Goal: Download file/media

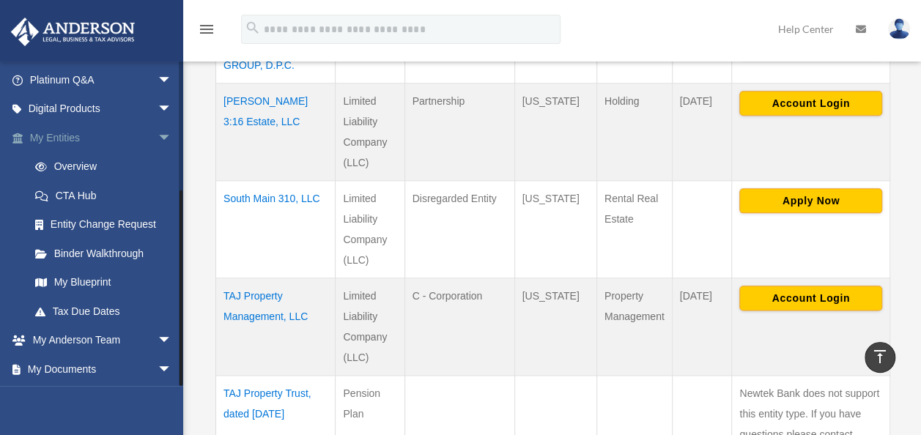
scroll to position [203, 0]
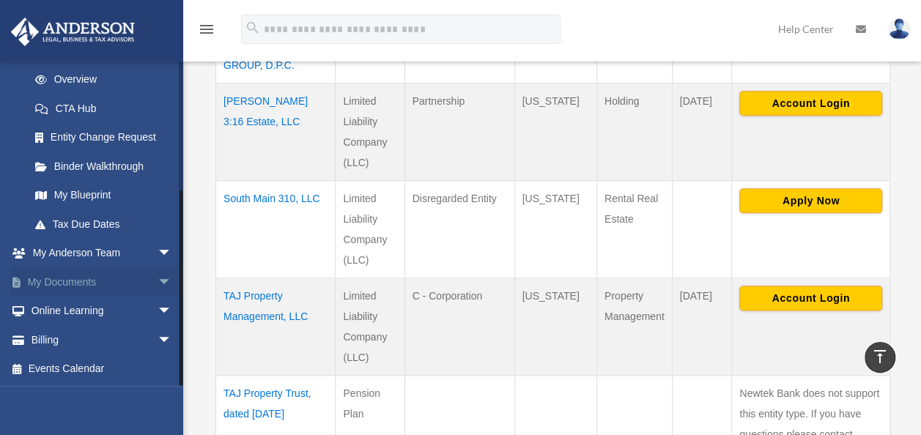
click at [158, 282] on span "arrow_drop_down" at bounding box center [172, 282] width 29 height 30
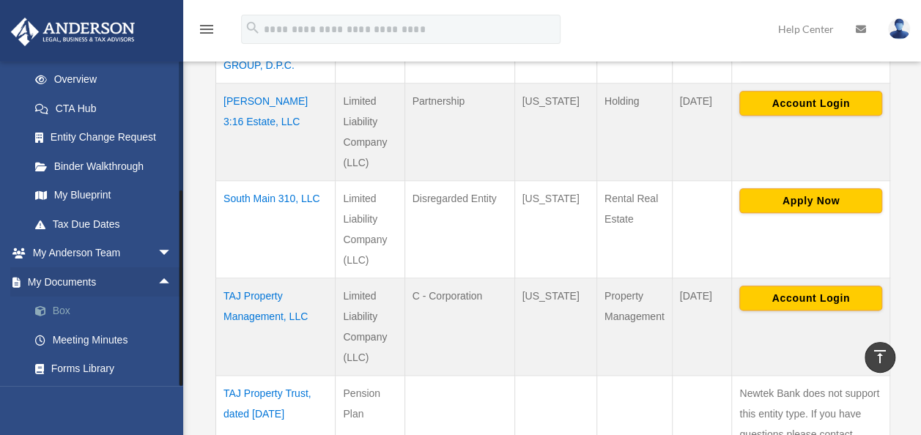
click at [53, 310] on link "Box" at bounding box center [108, 311] width 174 height 29
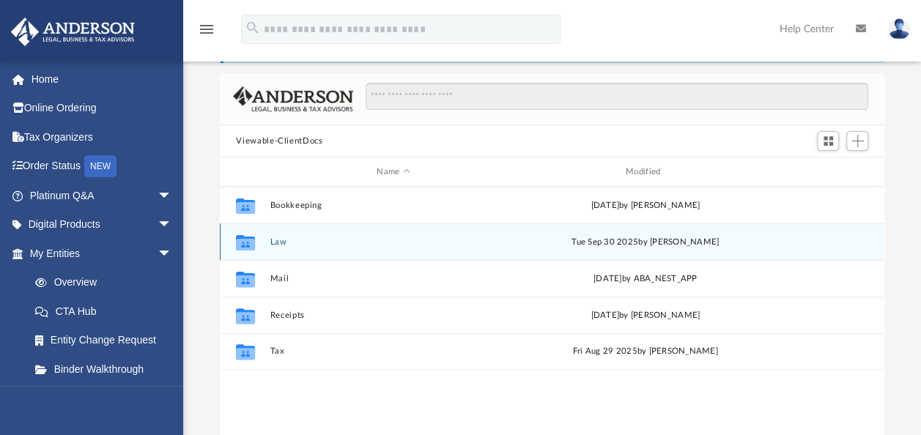
scroll to position [147, 0]
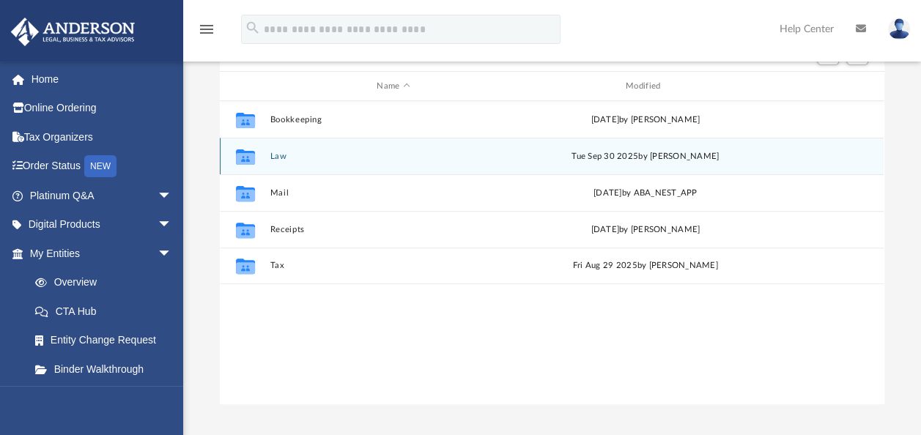
click at [278, 157] on button "Law" at bounding box center [393, 157] width 246 height 10
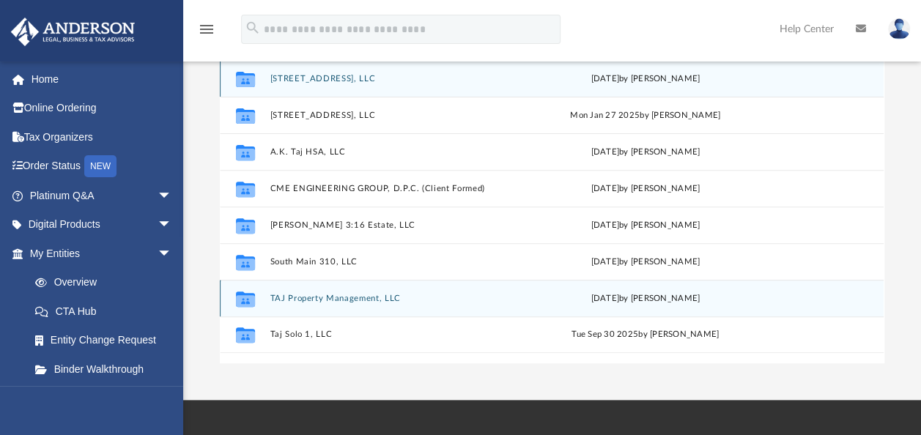
scroll to position [220, 0]
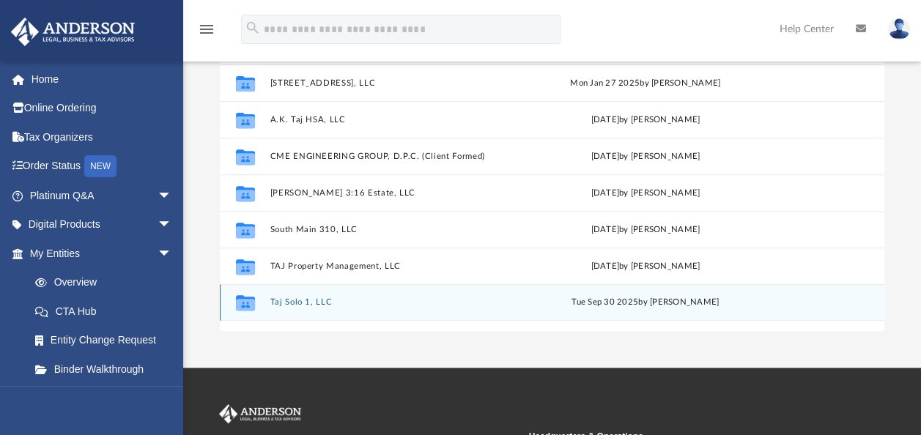
click at [306, 302] on button "Taj Solo 1, LLC" at bounding box center [393, 302] width 246 height 10
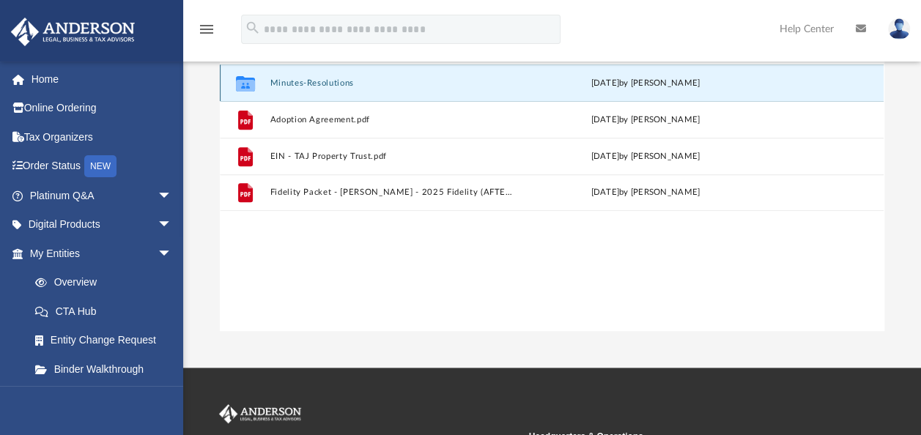
click at [303, 84] on button "Minutes-Resolutions" at bounding box center [393, 83] width 246 height 10
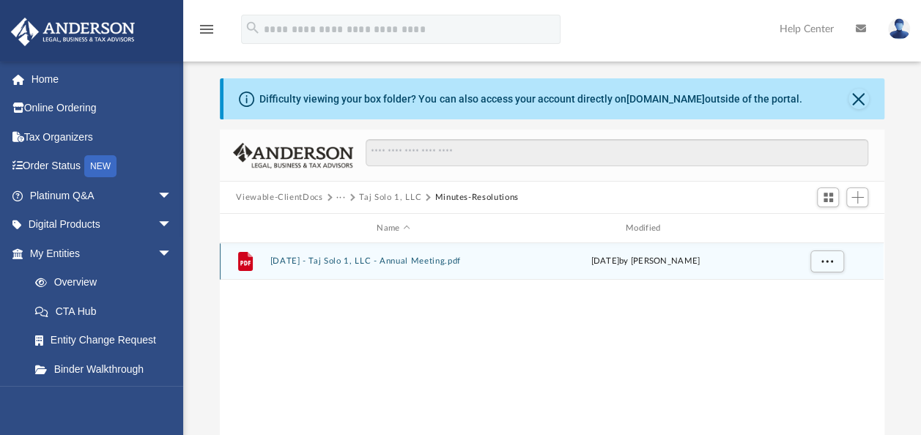
scroll to position [0, 0]
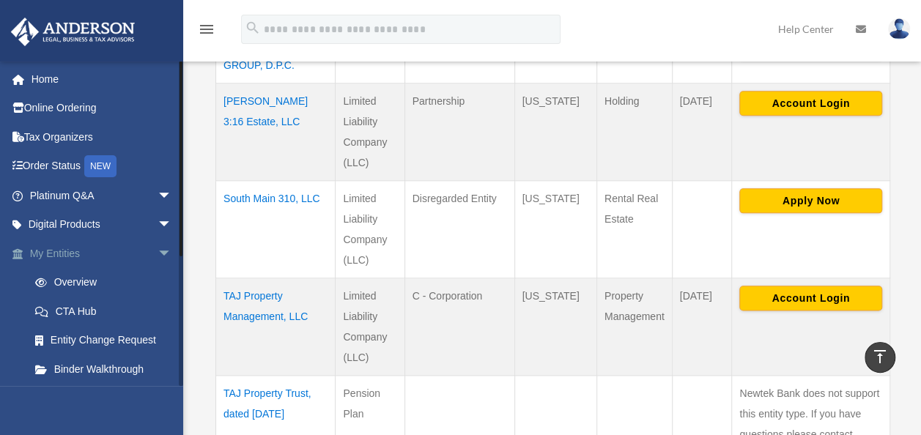
scroll to position [203, 0]
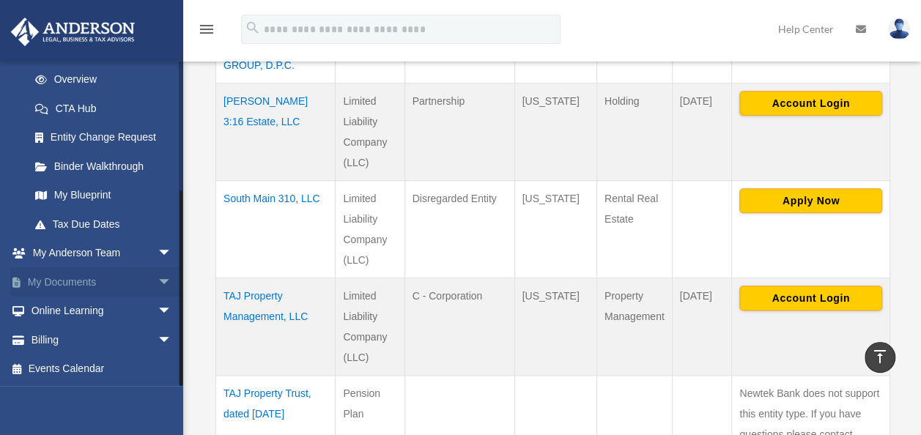
click at [158, 280] on span "arrow_drop_down" at bounding box center [172, 282] width 29 height 30
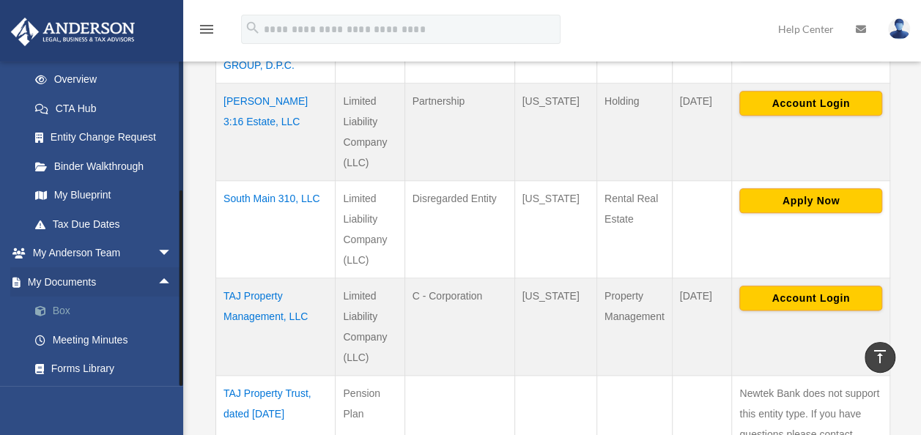
click at [62, 311] on link "Box" at bounding box center [108, 311] width 174 height 29
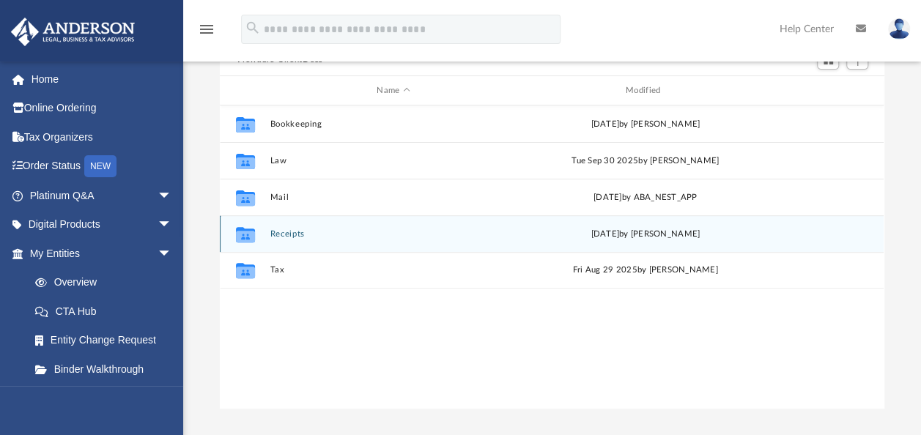
scroll to position [147, 0]
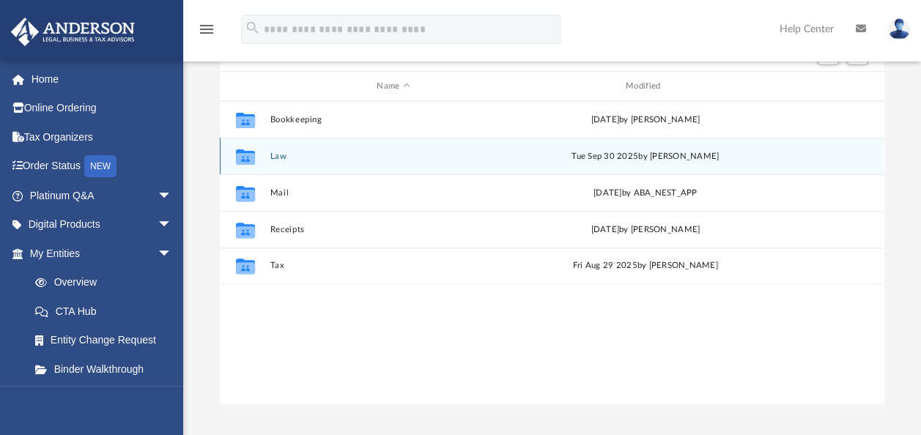
click at [278, 157] on button "Law" at bounding box center [393, 157] width 246 height 10
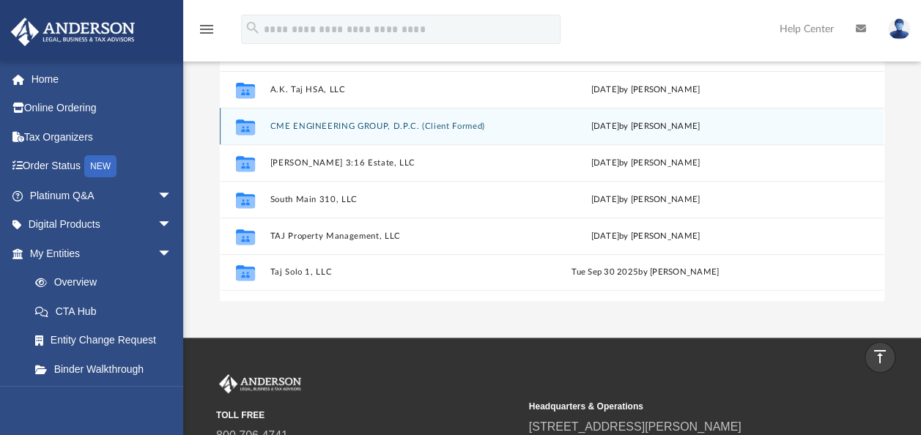
scroll to position [220, 0]
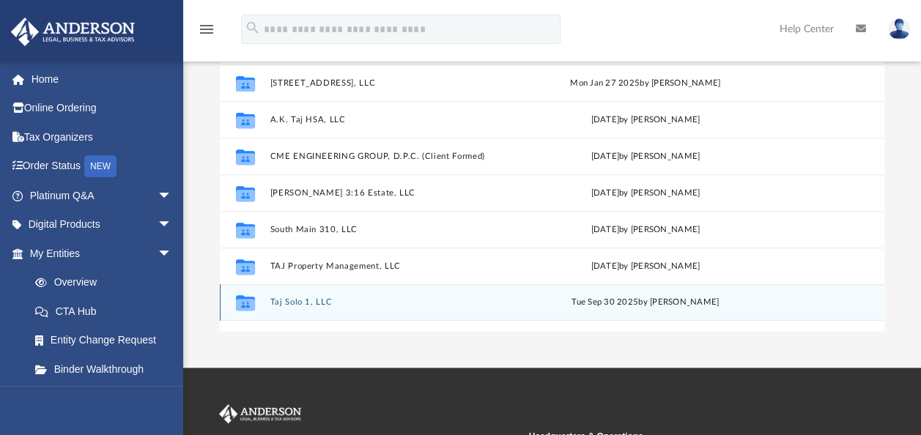
click at [301, 298] on button "Taj Solo 1, LLC" at bounding box center [393, 302] width 246 height 10
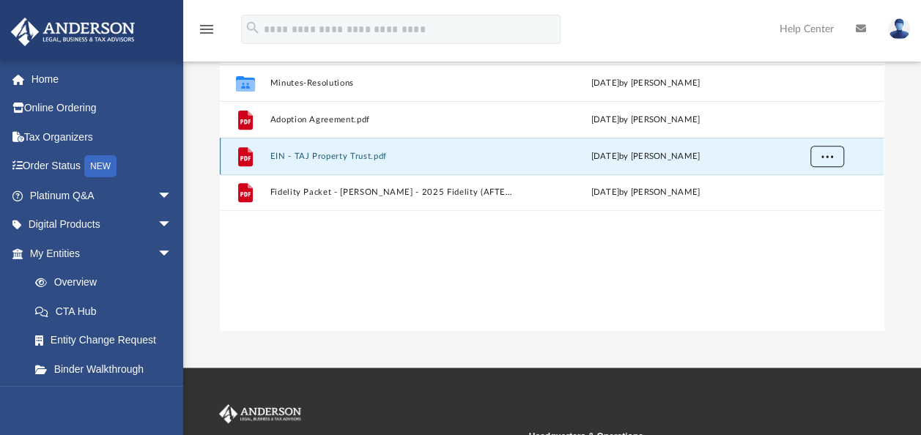
click at [827, 155] on span "More options" at bounding box center [827, 156] width 12 height 8
click at [812, 206] on li "Download" at bounding box center [814, 209] width 42 height 15
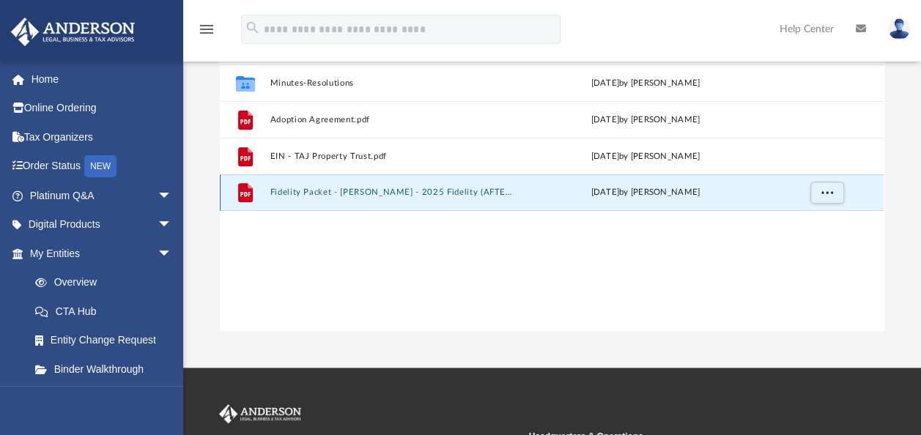
click at [391, 189] on button "Fidelity Packet - Anas Anasthas - 2025 Fidelity (AFTER-TAX 1 PAR - 2 TTE).pdf" at bounding box center [393, 193] width 246 height 10
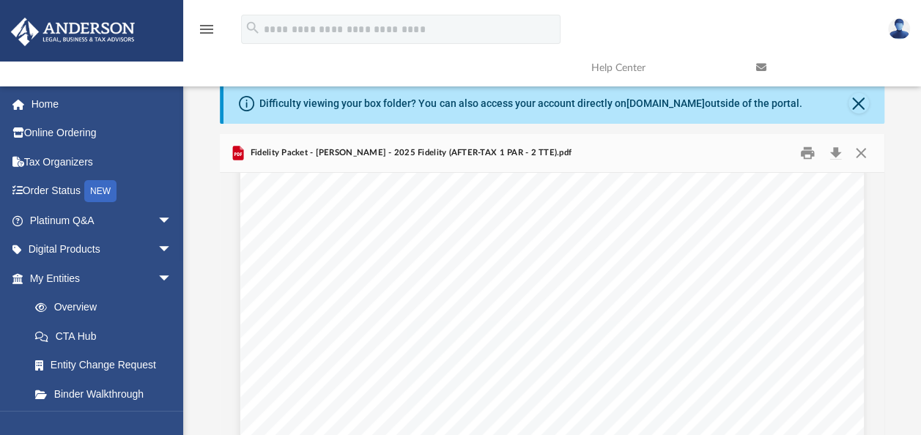
scroll to position [2125, 0]
click at [832, 152] on button "Download" at bounding box center [835, 153] width 26 height 23
click at [856, 100] on button "Close" at bounding box center [859, 103] width 21 height 21
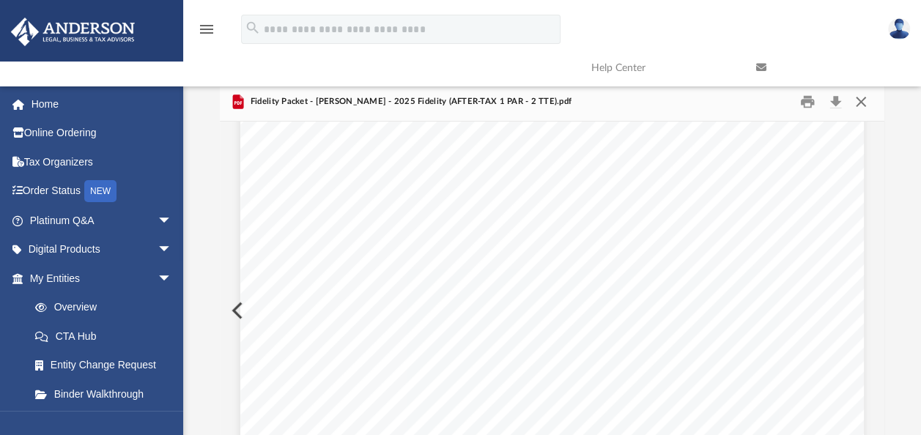
click at [861, 106] on button "Close" at bounding box center [861, 102] width 26 height 23
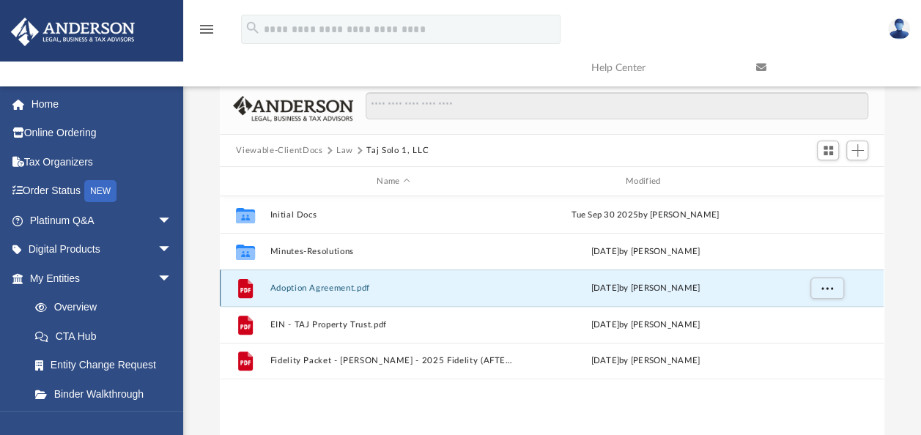
click at [347, 287] on button "Adoption Agreement.pdf" at bounding box center [393, 289] width 246 height 10
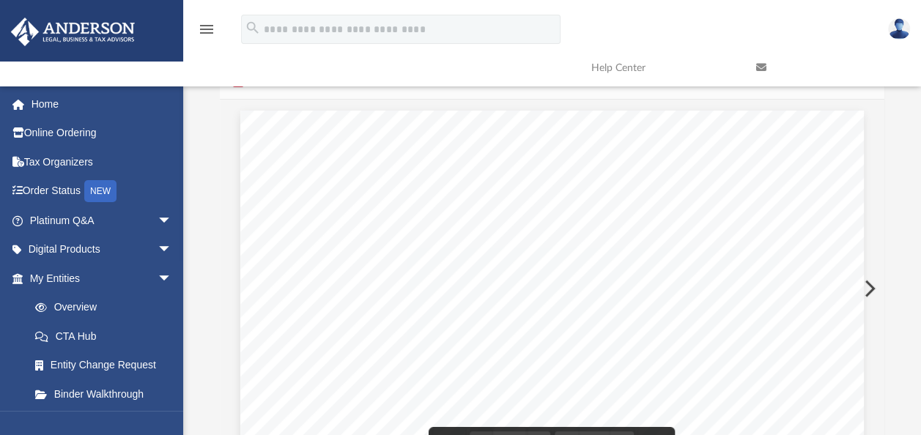
scroll to position [0, 0]
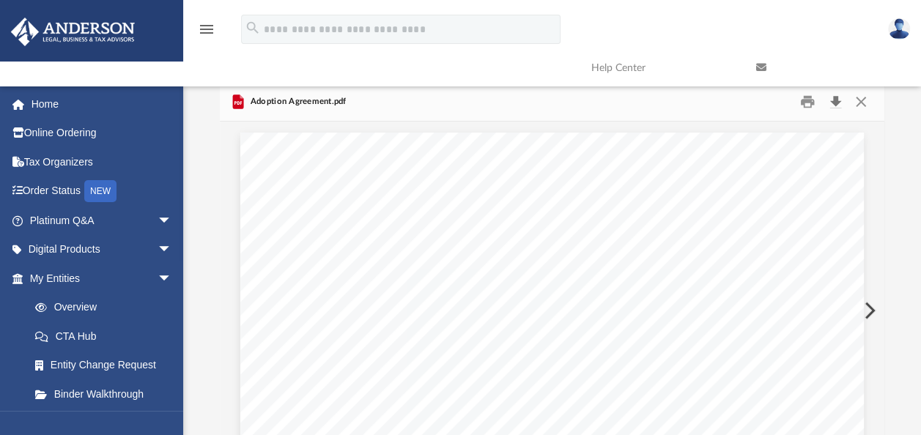
click at [836, 101] on button "Download" at bounding box center [835, 102] width 26 height 23
click at [91, 308] on link "Overview" at bounding box center [108, 307] width 174 height 29
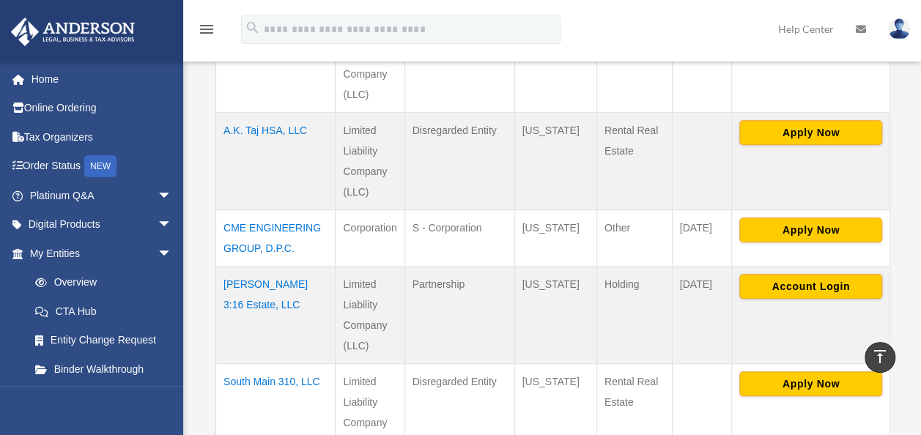
scroll to position [513, 0]
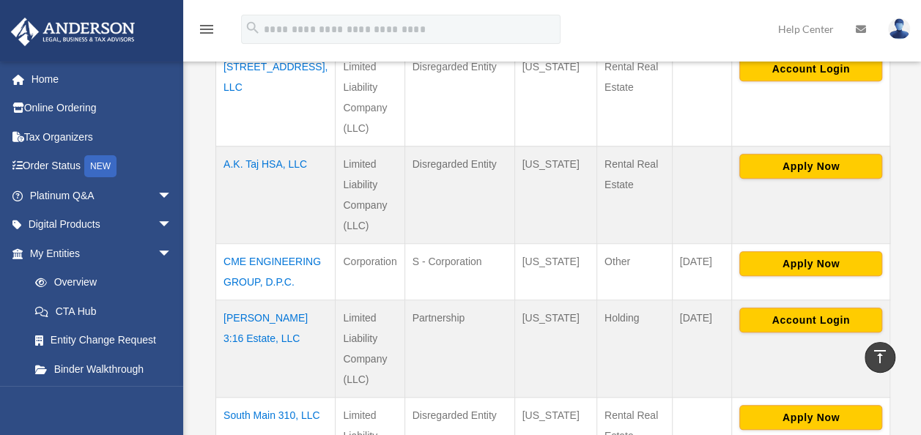
click at [278, 163] on td "A.K. Taj HSA, LLC" at bounding box center [275, 195] width 119 height 97
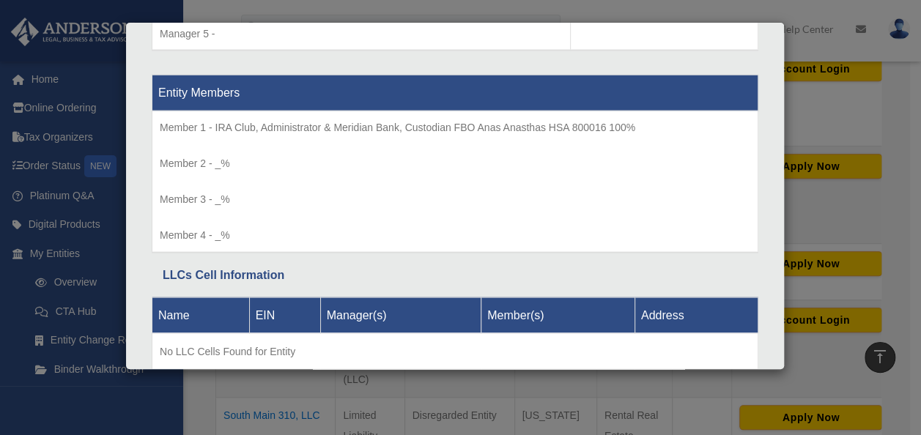
scroll to position [1469, 0]
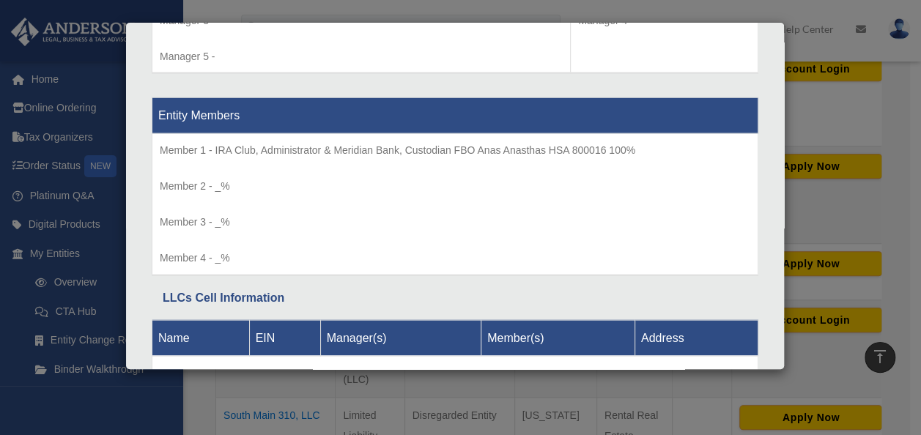
click at [884, 143] on div "Details × Articles Sent Organizational Date" at bounding box center [460, 217] width 921 height 435
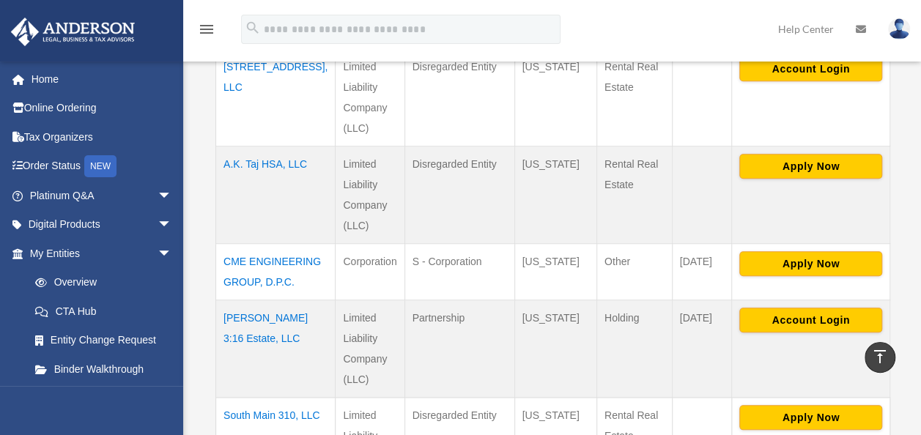
scroll to position [511, 0]
